Goal: Task Accomplishment & Management: Complete application form

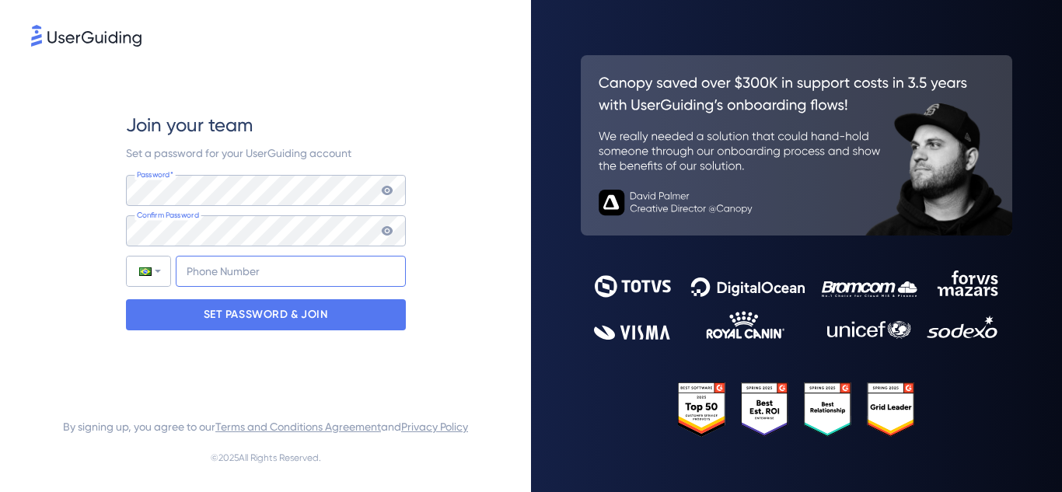
click at [282, 271] on input "+55" at bounding box center [291, 271] width 230 height 31
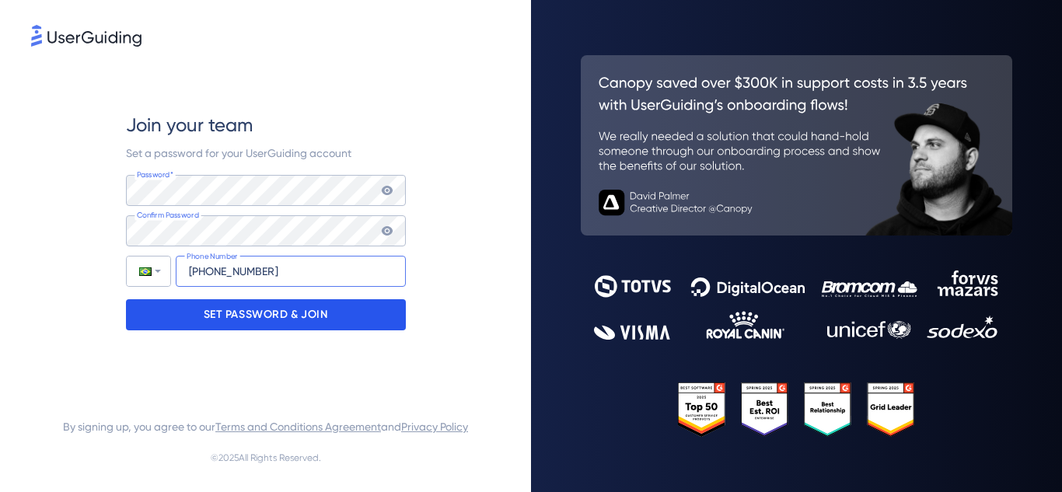
type input "[PHONE_NUMBER]"
click at [335, 303] on div "SET PASSWORD & JOIN" at bounding box center [266, 314] width 280 height 31
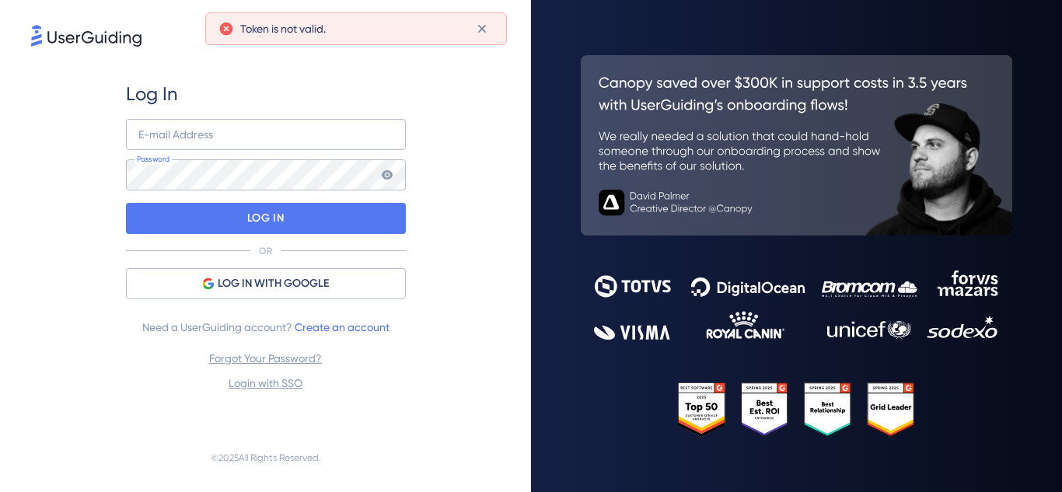
click at [470, 301] on div "Log In E-mail Address Password LOG IN OR LOG IN WITH GOOGLE Need a UserGuiding …" at bounding box center [265, 237] width 469 height 374
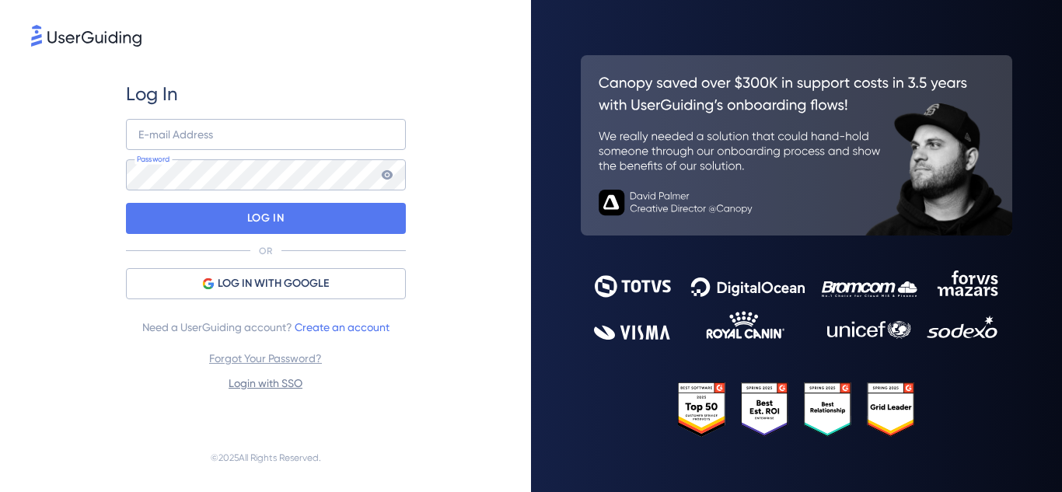
click at [265, 385] on link "Login with SSO" at bounding box center [266, 383] width 74 height 12
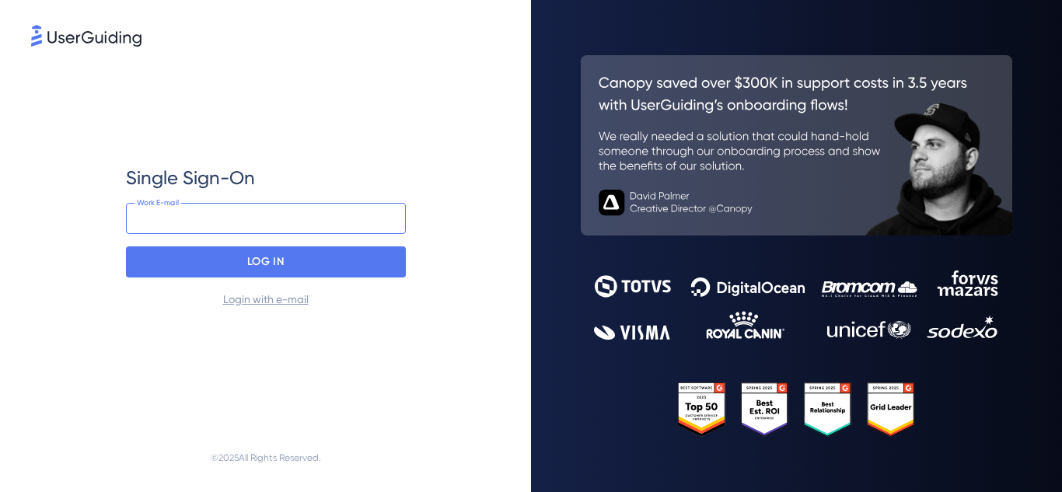
click at [299, 215] on input "email" at bounding box center [266, 218] width 280 height 31
type input "[PERSON_NAME][EMAIL_ADDRESS][DOMAIN_NAME]"
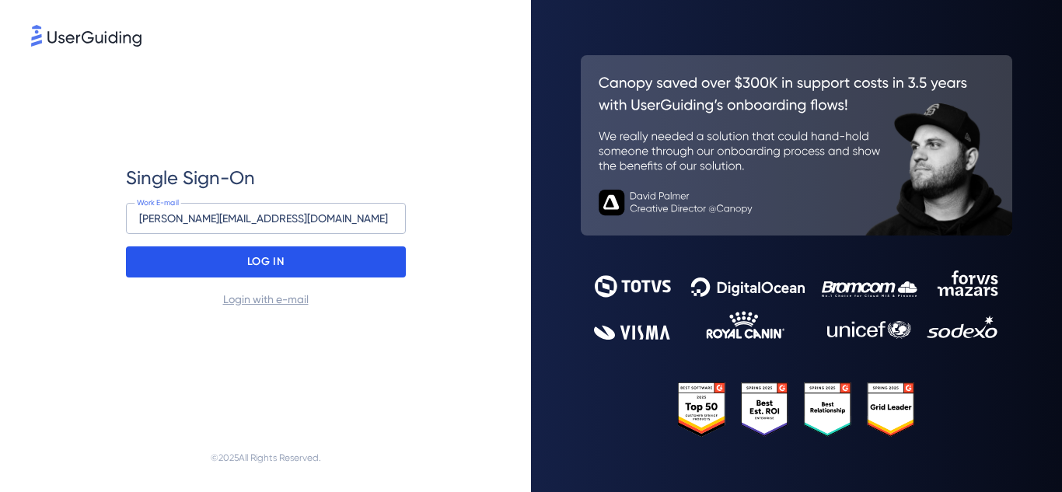
click at [290, 262] on div "LOG IN" at bounding box center [266, 262] width 280 height 31
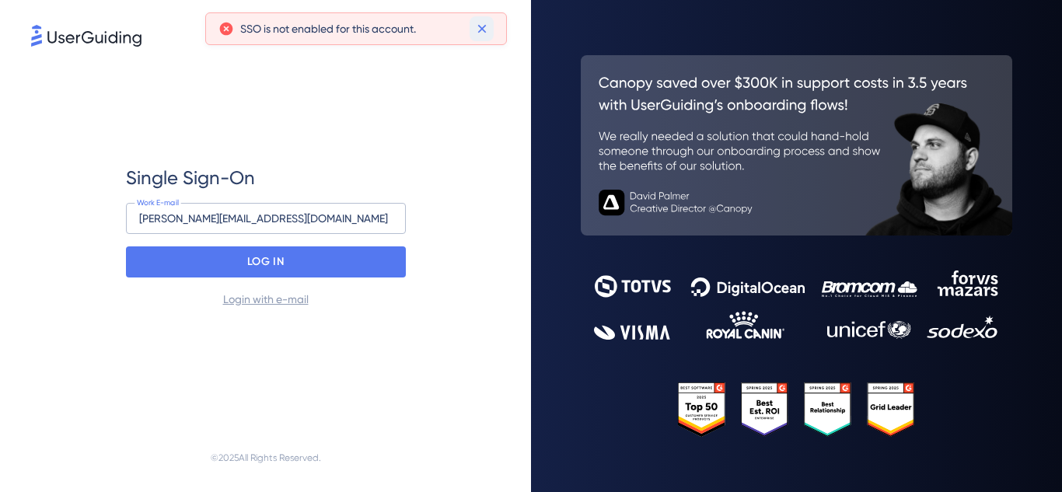
click at [489, 30] on icon at bounding box center [482, 29] width 16 height 16
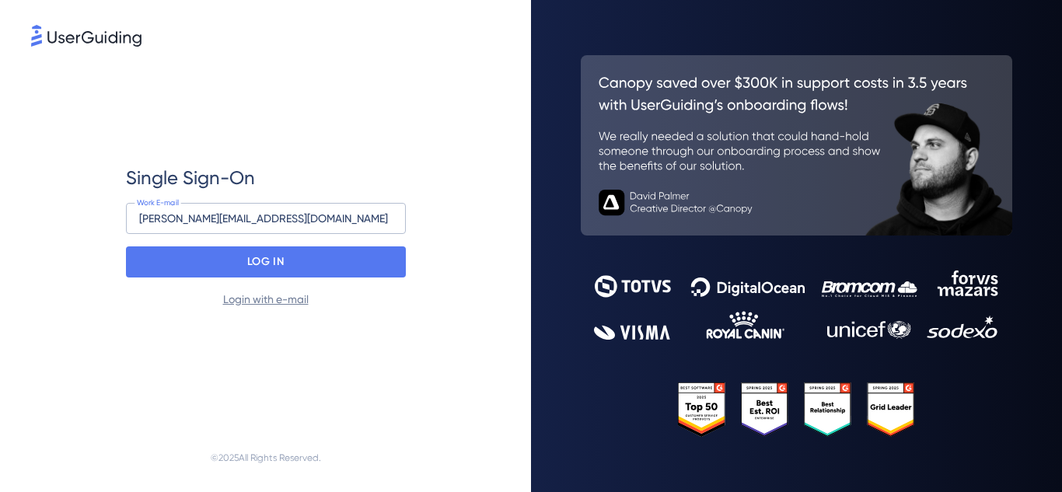
click at [252, 297] on link "Login with e-mail" at bounding box center [266, 299] width 86 height 12
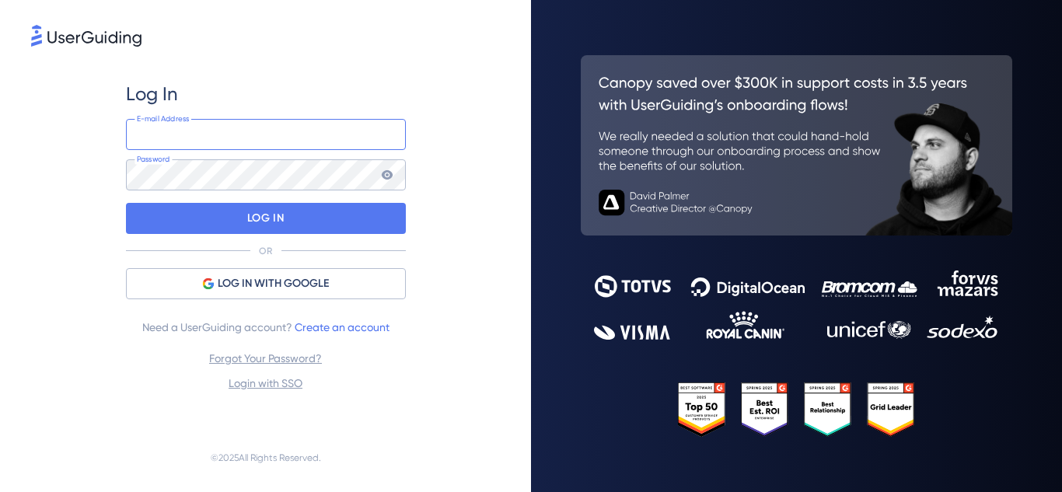
click at [278, 129] on input "email" at bounding box center [266, 134] width 280 height 31
click at [446, 149] on div "Log In E-mail Address Password LOG IN OR LOG IN WITH GOOGLE Need a UserGuiding …" at bounding box center [265, 237] width 469 height 374
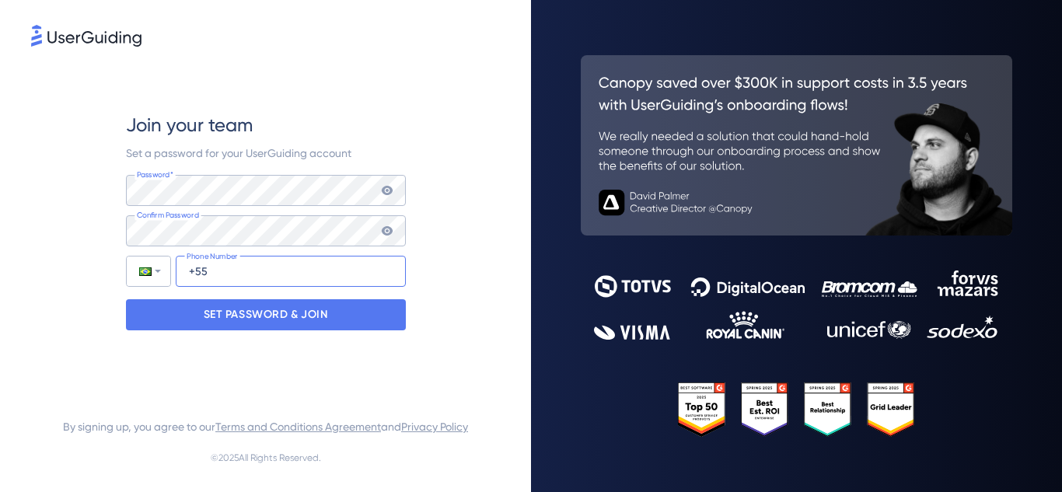
click at [296, 262] on input "+55" at bounding box center [291, 271] width 230 height 31
type input "[PHONE_NUMBER]"
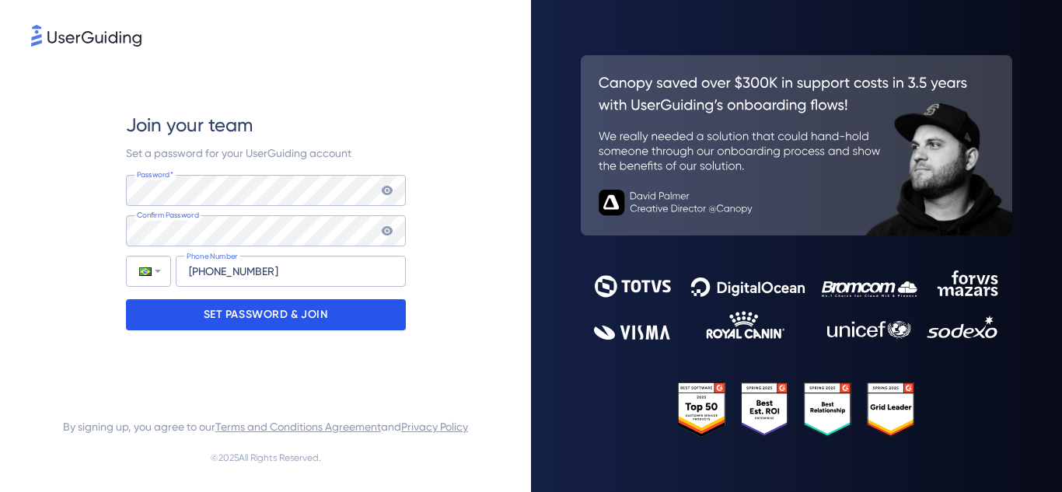
click at [313, 313] on p "SET PASSWORD & JOIN" at bounding box center [266, 315] width 124 height 25
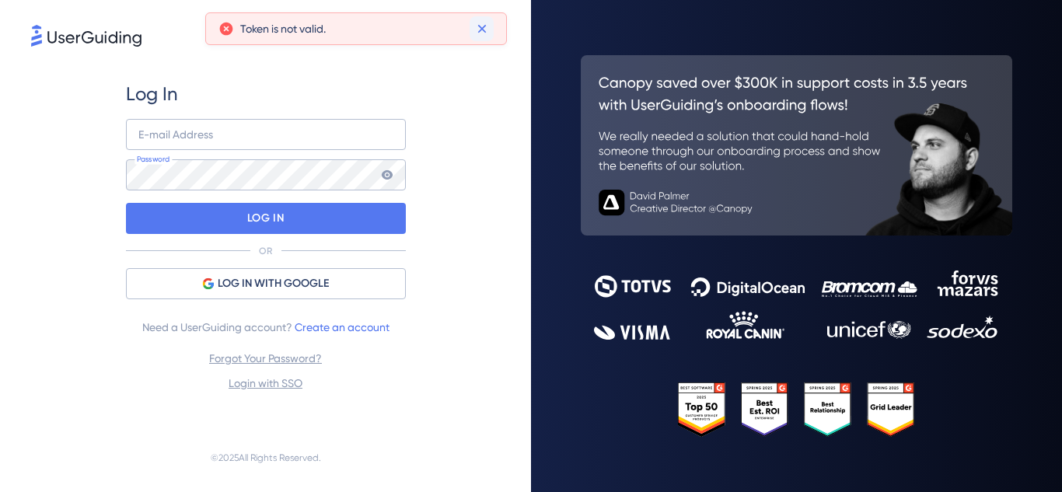
click at [478, 26] on icon at bounding box center [482, 29] width 9 height 9
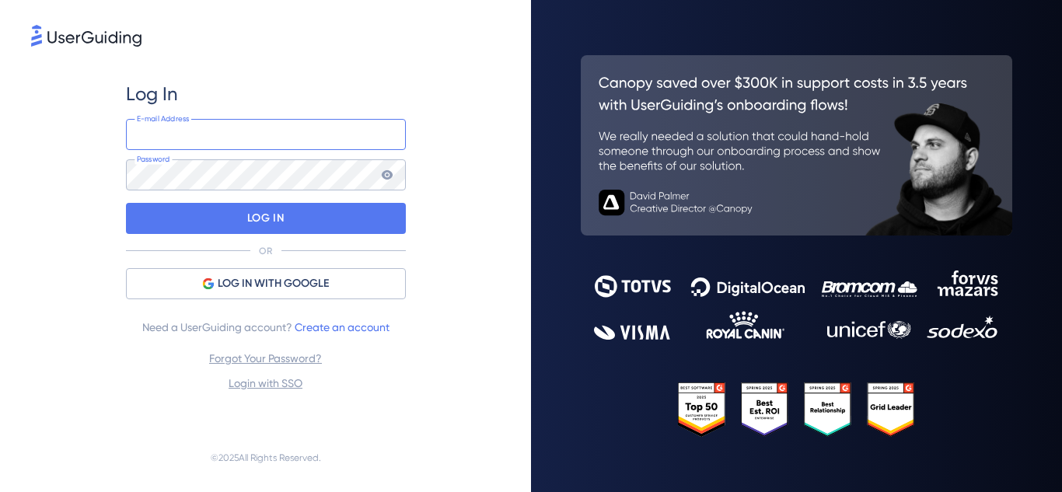
click at [297, 143] on input "email" at bounding box center [266, 134] width 280 height 31
type input "[PERSON_NAME][EMAIL_ADDRESS][DOMAIN_NAME]"
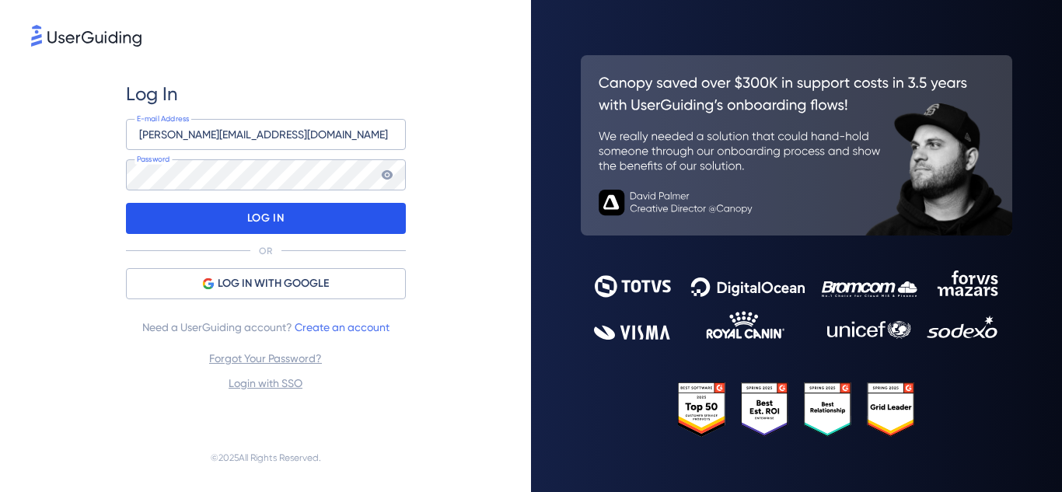
click at [299, 217] on div "LOG IN" at bounding box center [266, 218] width 280 height 31
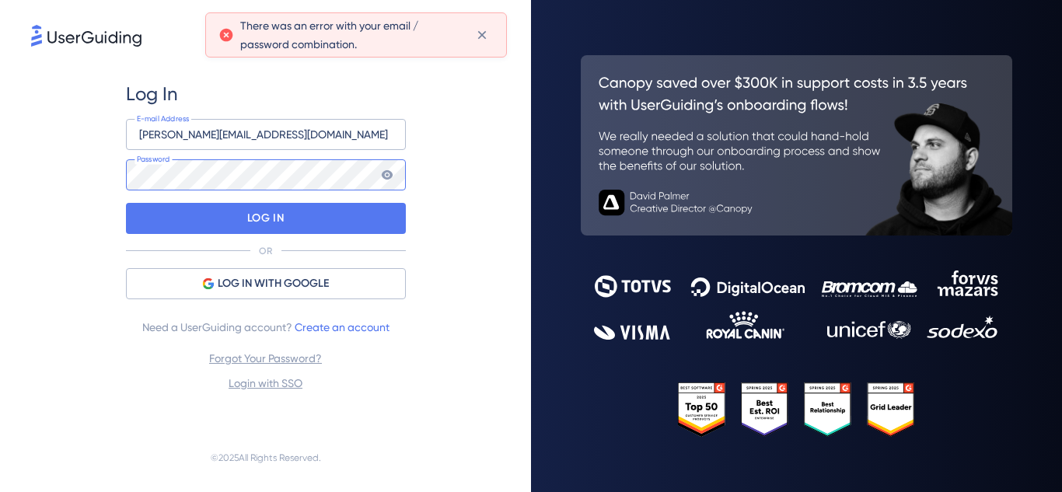
click at [120, 176] on div "Log In ana.costa@1doc.com.br E-mail Address Password LOG IN OR LOG IN WITH GOOG…" at bounding box center [265, 237] width 469 height 374
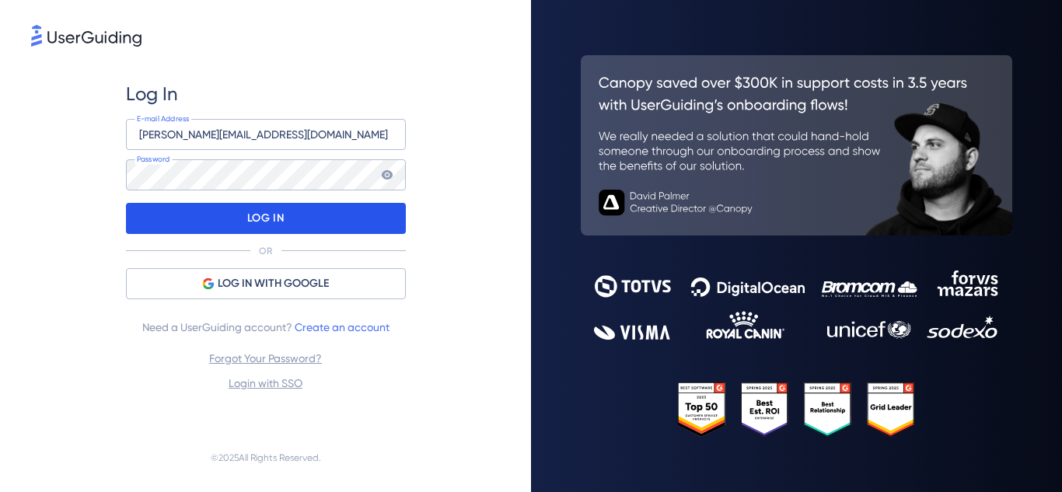
click at [322, 207] on div "LOG IN" at bounding box center [266, 218] width 280 height 31
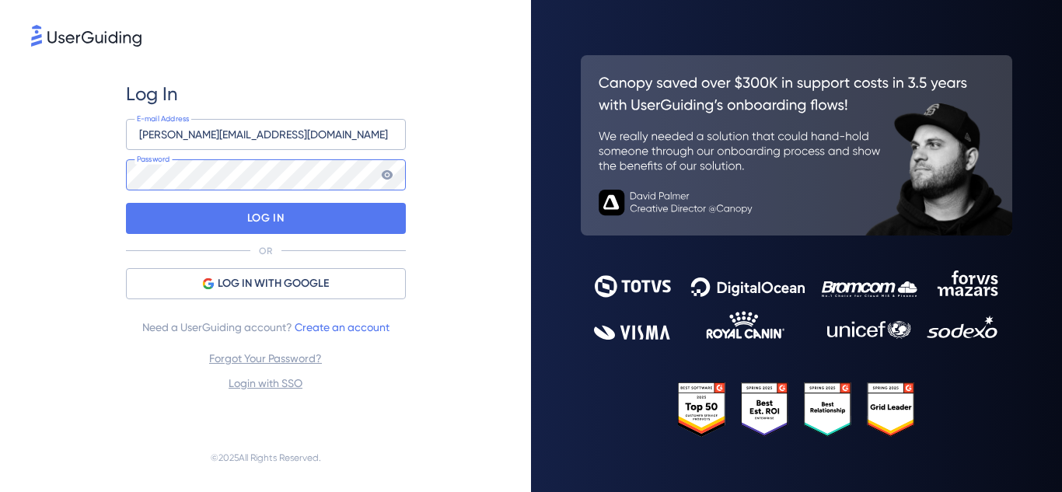
click at [101, 163] on div "Log In ana.costa@1doc.com.br E-mail Address Password LOG IN OR LOG IN WITH GOOG…" at bounding box center [265, 237] width 469 height 374
click at [389, 170] on icon at bounding box center [387, 175] width 12 height 12
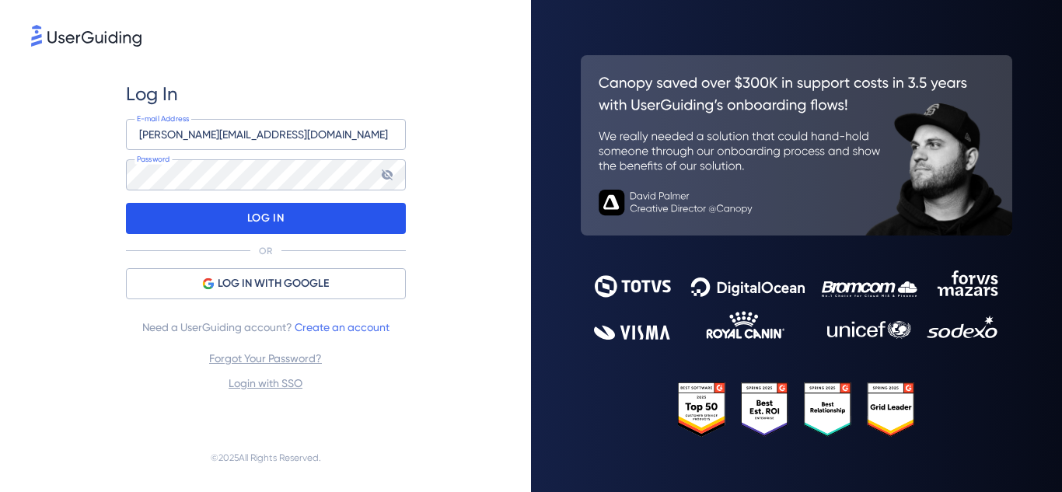
click at [341, 211] on div "LOG IN" at bounding box center [266, 218] width 280 height 31
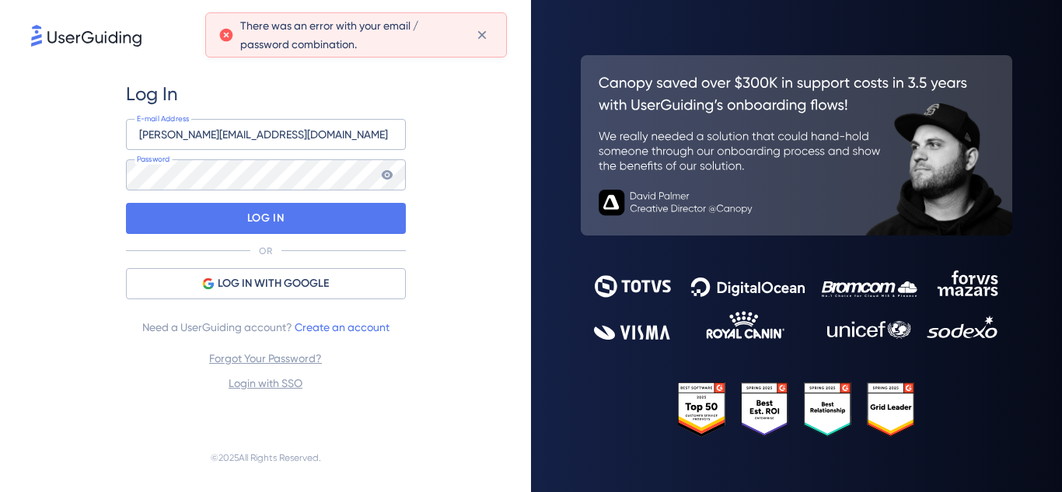
click at [385, 177] on icon at bounding box center [386, 174] width 11 height 9
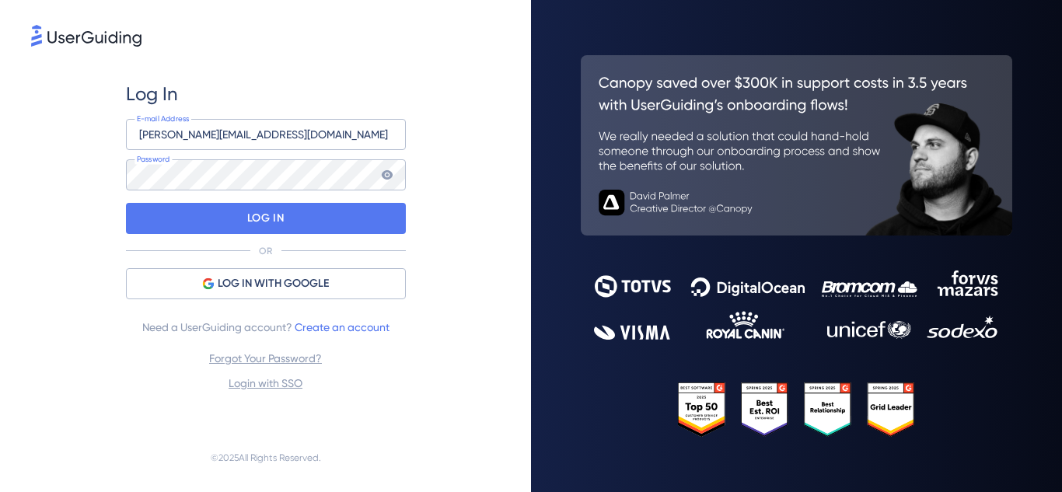
click at [465, 283] on div "Log In ana.costa@1doc.com.br E-mail Address Password LOG IN OR LOG IN WITH GOOG…" at bounding box center [265, 237] width 469 height 374
click at [385, 176] on icon at bounding box center [387, 175] width 12 height 12
click at [385, 173] on icon at bounding box center [386, 174] width 11 height 9
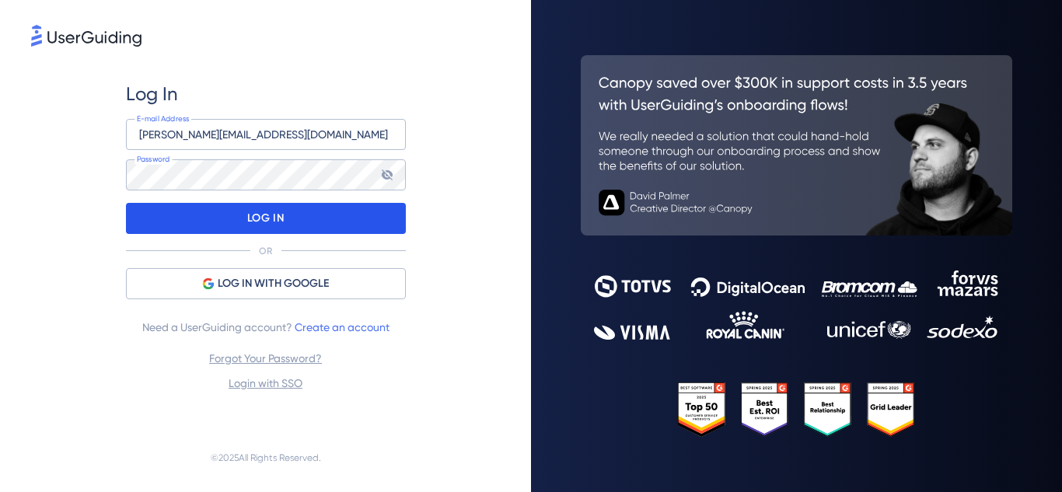
click at [239, 205] on div "LOG IN" at bounding box center [266, 218] width 280 height 31
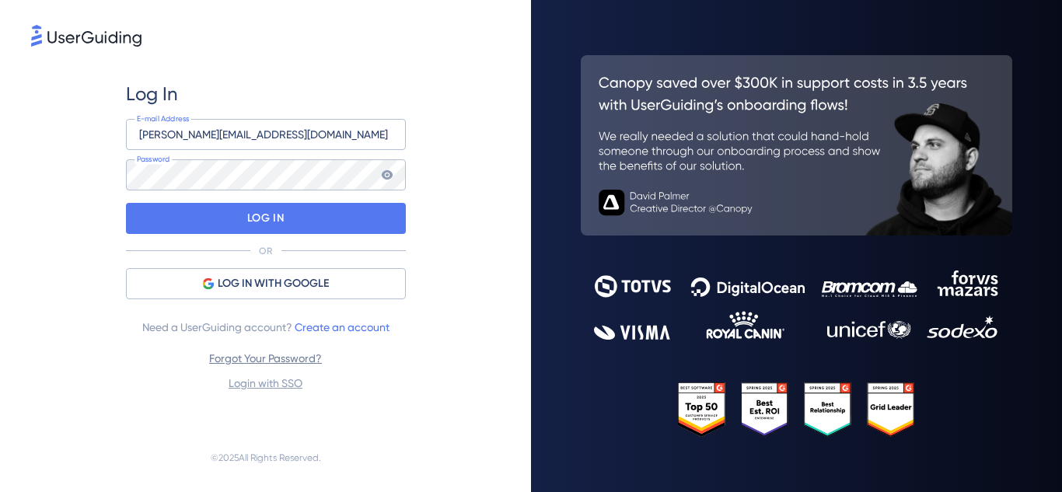
click at [300, 358] on link "Forgot Your Password?" at bounding box center [265, 358] width 113 height 12
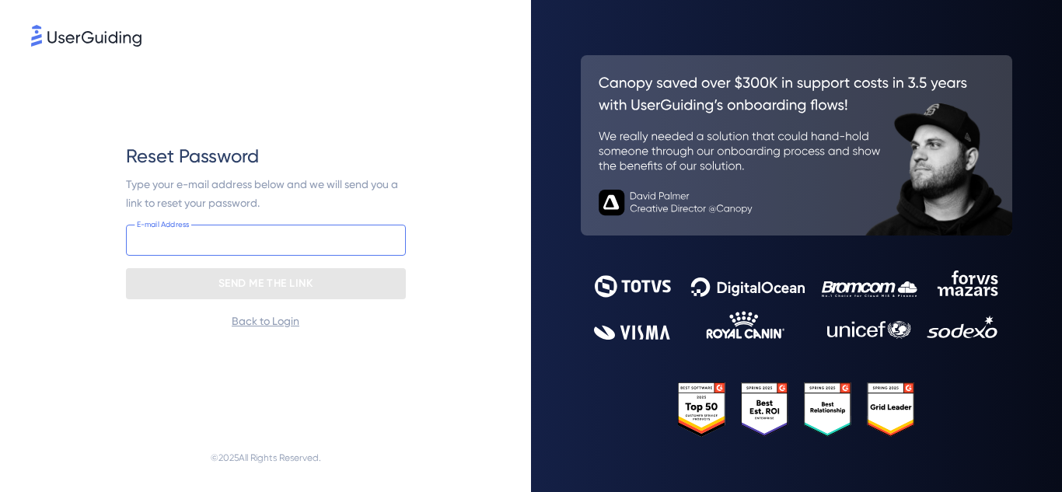
click at [309, 241] on input "email" at bounding box center [266, 240] width 280 height 31
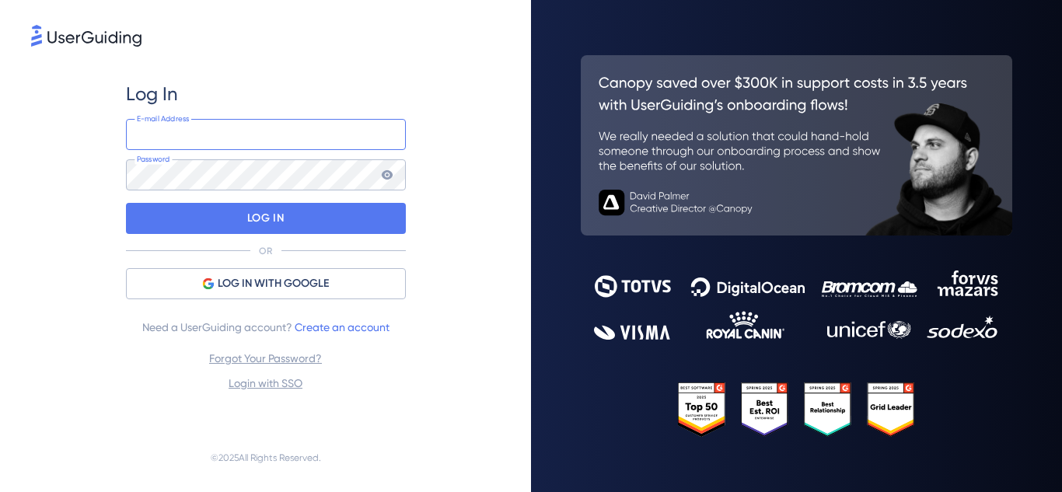
click at [303, 140] on input "email" at bounding box center [266, 134] width 280 height 31
type input "[PERSON_NAME][EMAIL_ADDRESS][DOMAIN_NAME]"
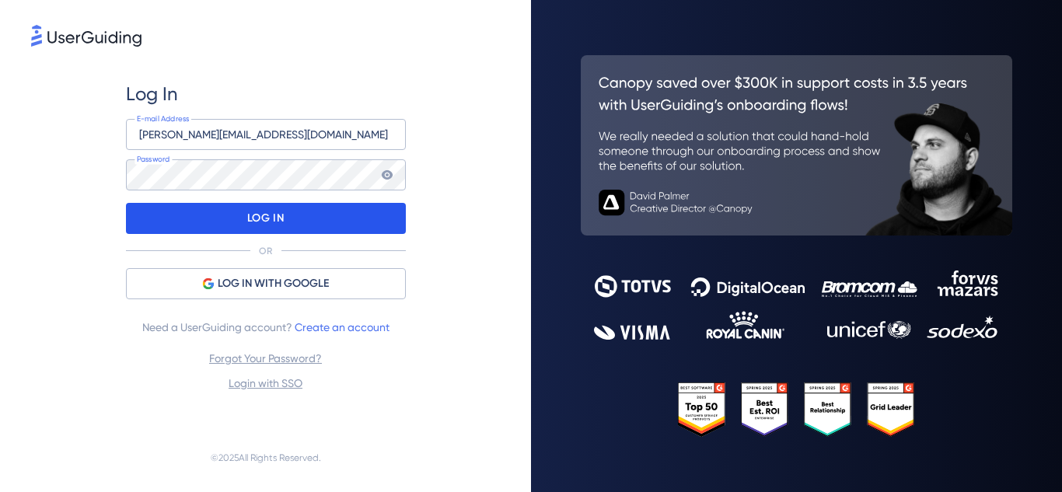
click at [289, 213] on div "LOG IN" at bounding box center [266, 218] width 280 height 31
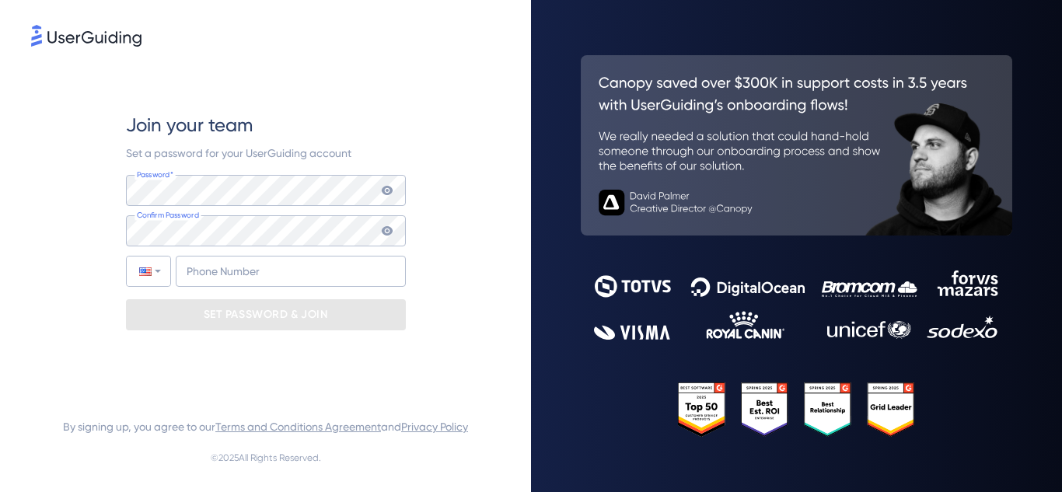
type input "+55"
click at [387, 188] on icon at bounding box center [387, 190] width 12 height 12
click at [103, 187] on div "Join your team Set a password for your UserGuiding account Password* Your passw…" at bounding box center [265, 221] width 469 height 343
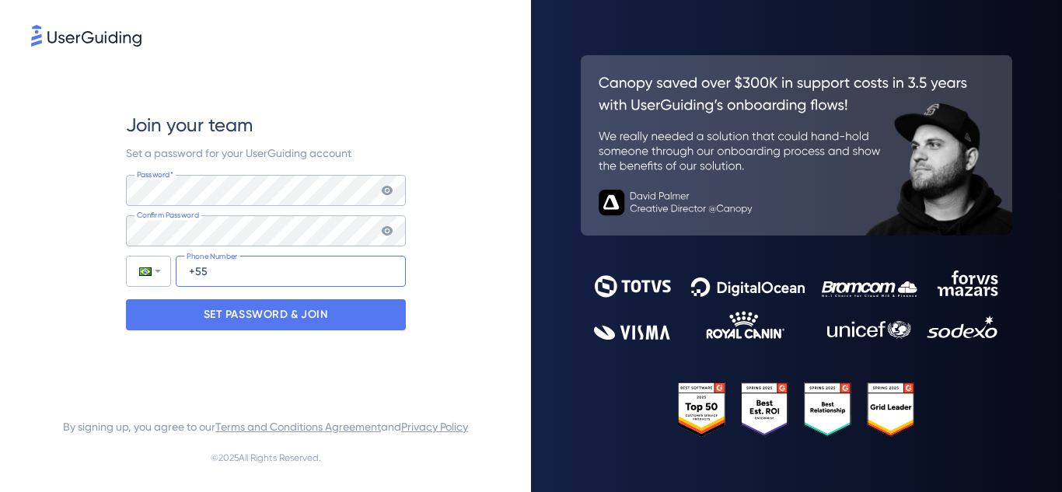
click at [226, 272] on input "+55" at bounding box center [291, 271] width 230 height 31
type input "[PHONE_NUMBER]"
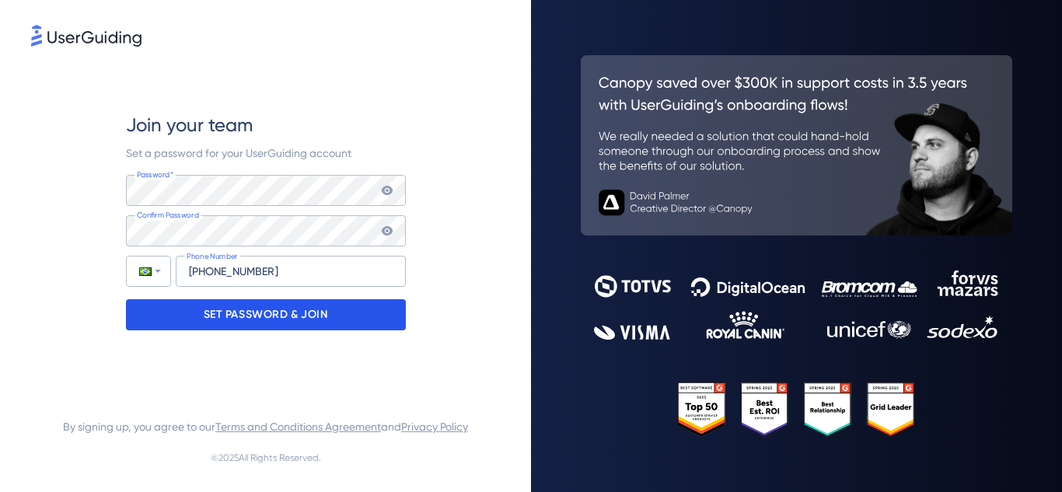
click at [289, 316] on p "SET PASSWORD & JOIN" at bounding box center [266, 315] width 124 height 25
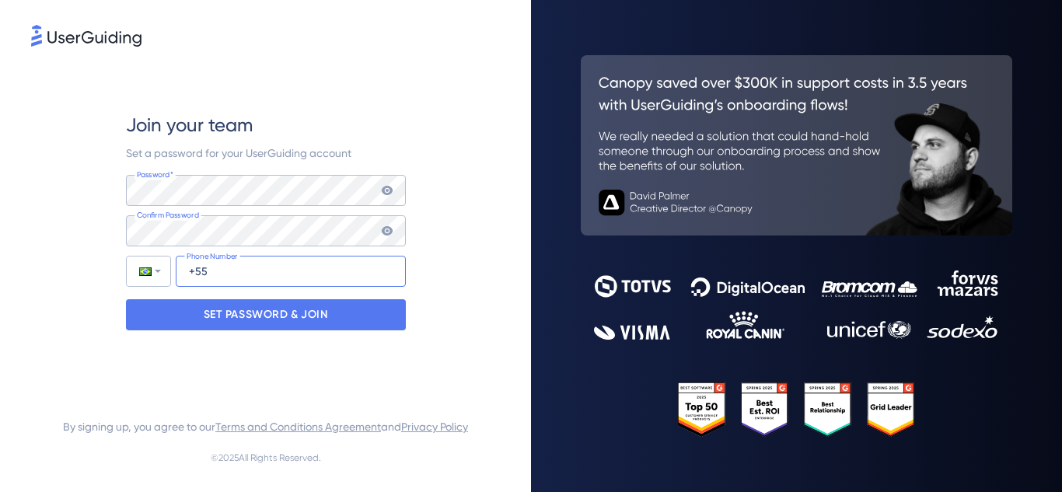
click at [236, 270] on input "+55" at bounding box center [291, 271] width 230 height 31
type input "[PHONE_NUMBER]"
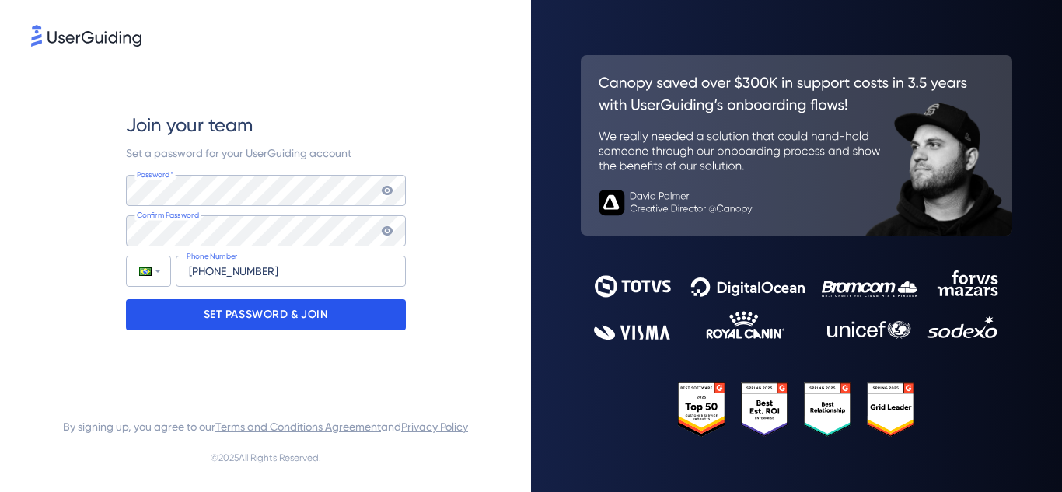
click at [282, 310] on p "SET PASSWORD & JOIN" at bounding box center [266, 315] width 124 height 25
